Goal: Task Accomplishment & Management: Use online tool/utility

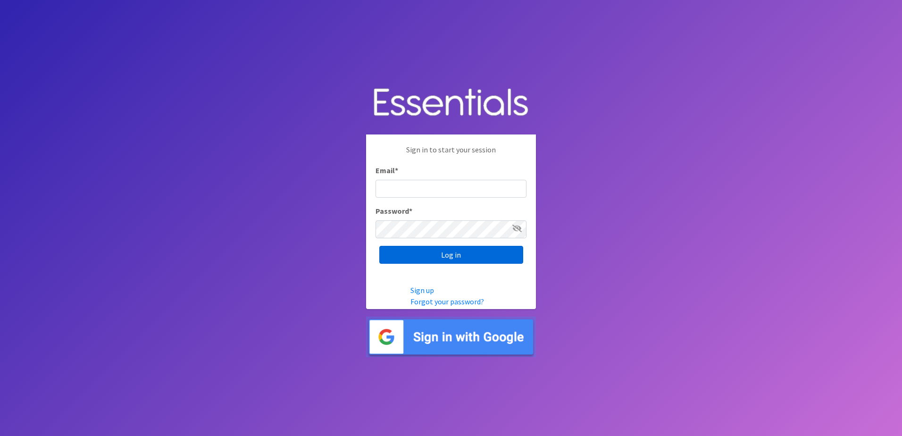
type input "[EMAIL_ADDRESS][DOMAIN_NAME]"
click at [460, 254] on input "Log in" at bounding box center [451, 255] width 144 height 18
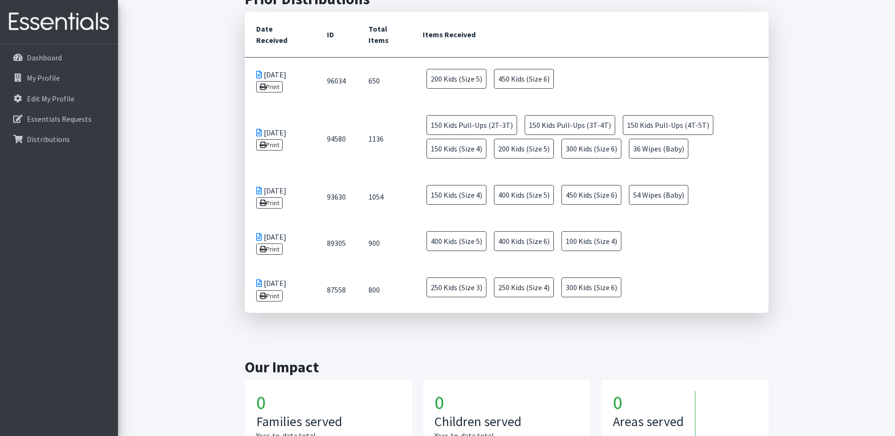
scroll to position [519, 0]
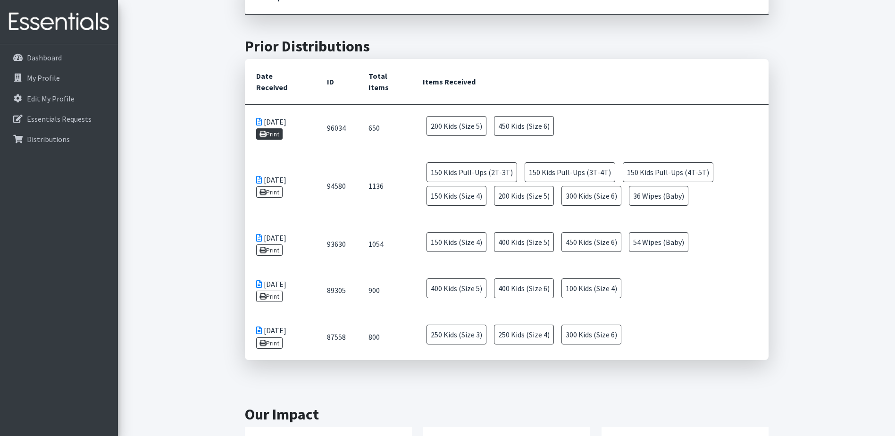
click at [271, 128] on link "Print" at bounding box center [269, 133] width 27 height 11
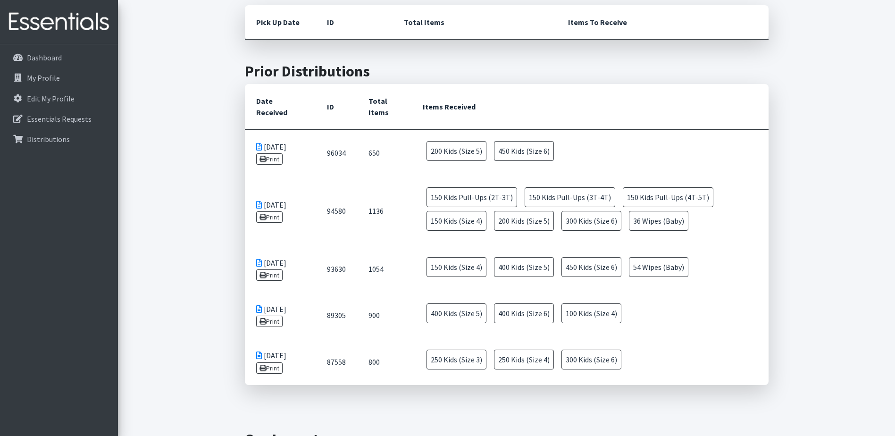
scroll to position [519, 0]
